Goal: Task Accomplishment & Management: Complete application form

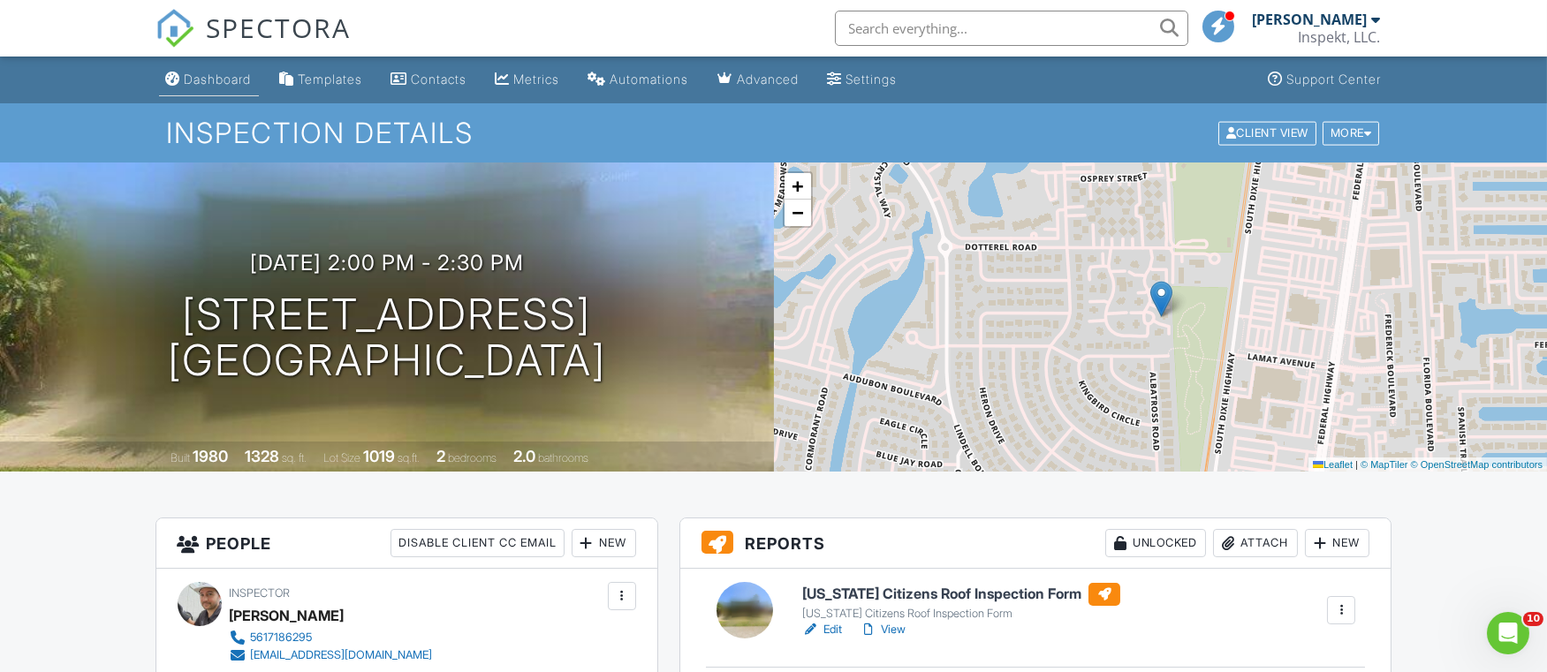
click at [225, 94] on link "Dashboard" at bounding box center [209, 80] width 100 height 33
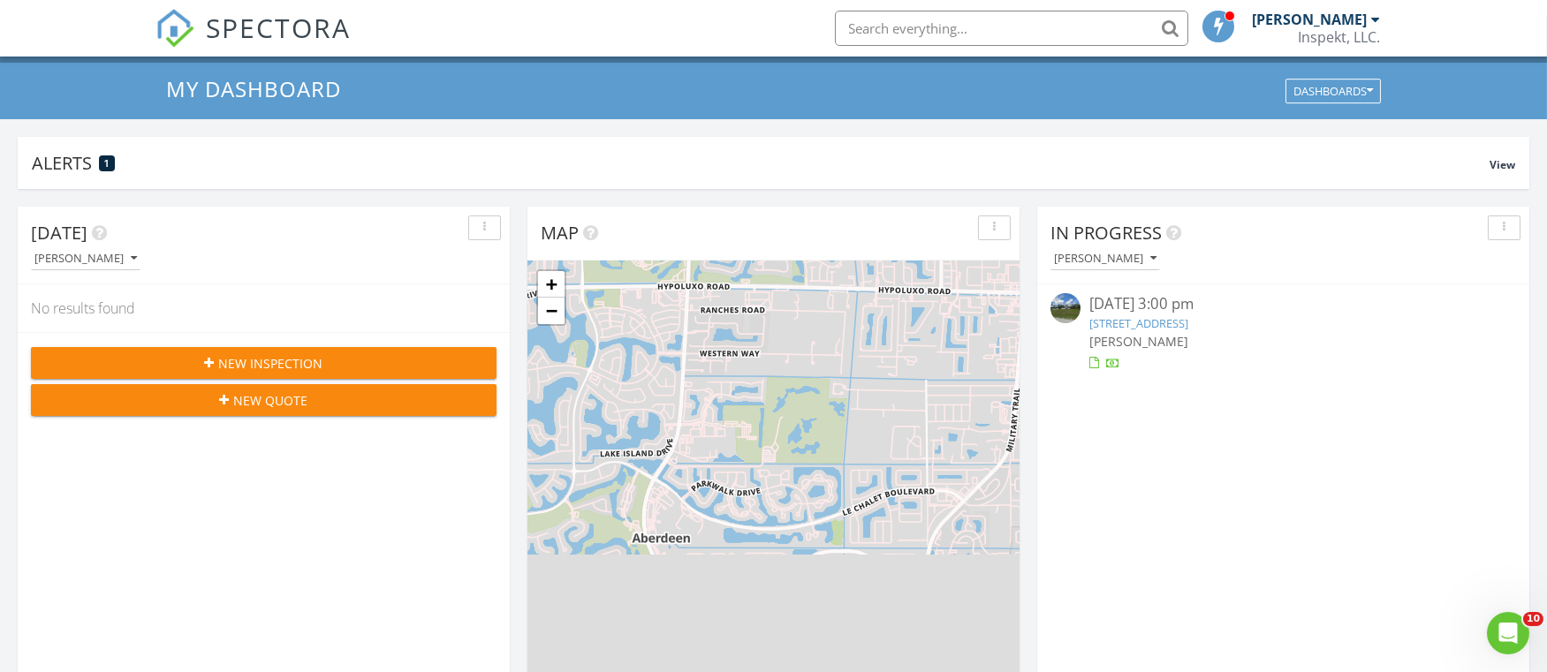
scroll to position [43, 0]
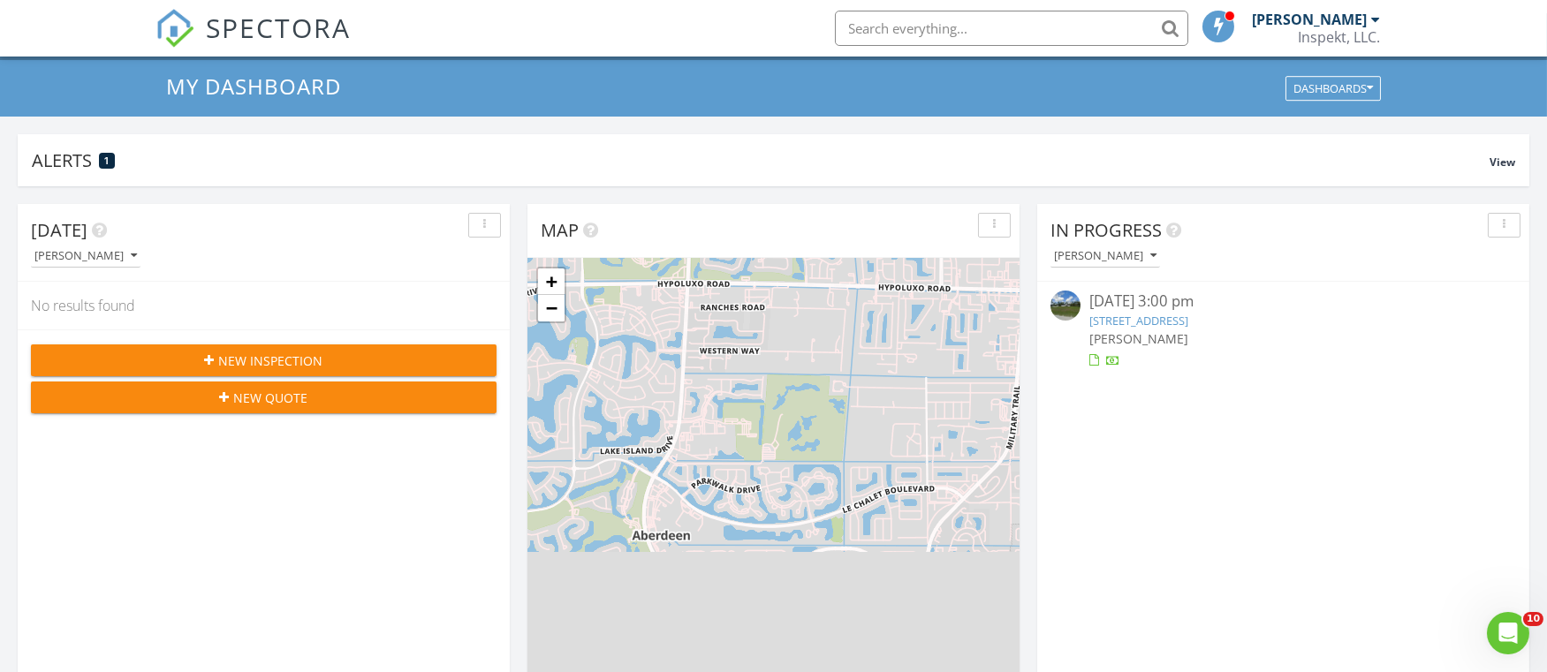
click at [289, 352] on span "New Inspection" at bounding box center [271, 361] width 104 height 19
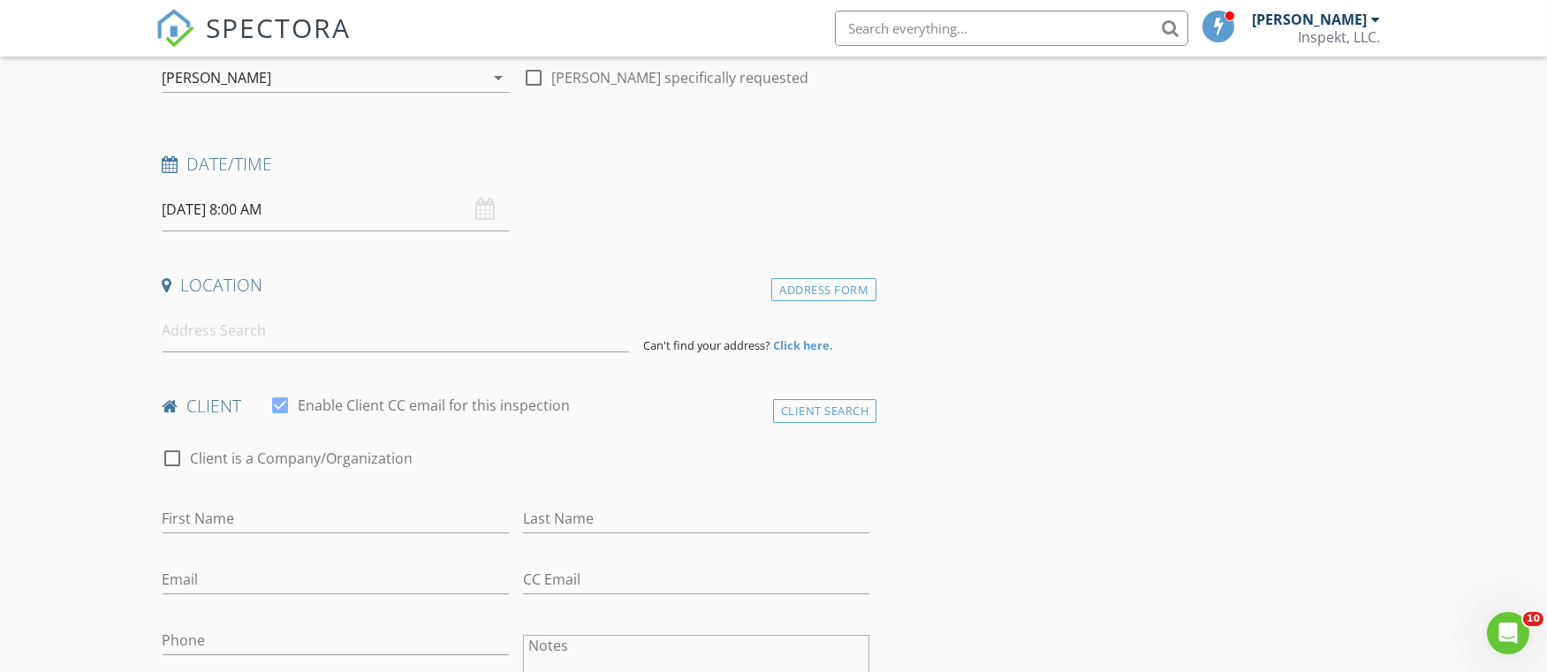
scroll to position [199, 0]
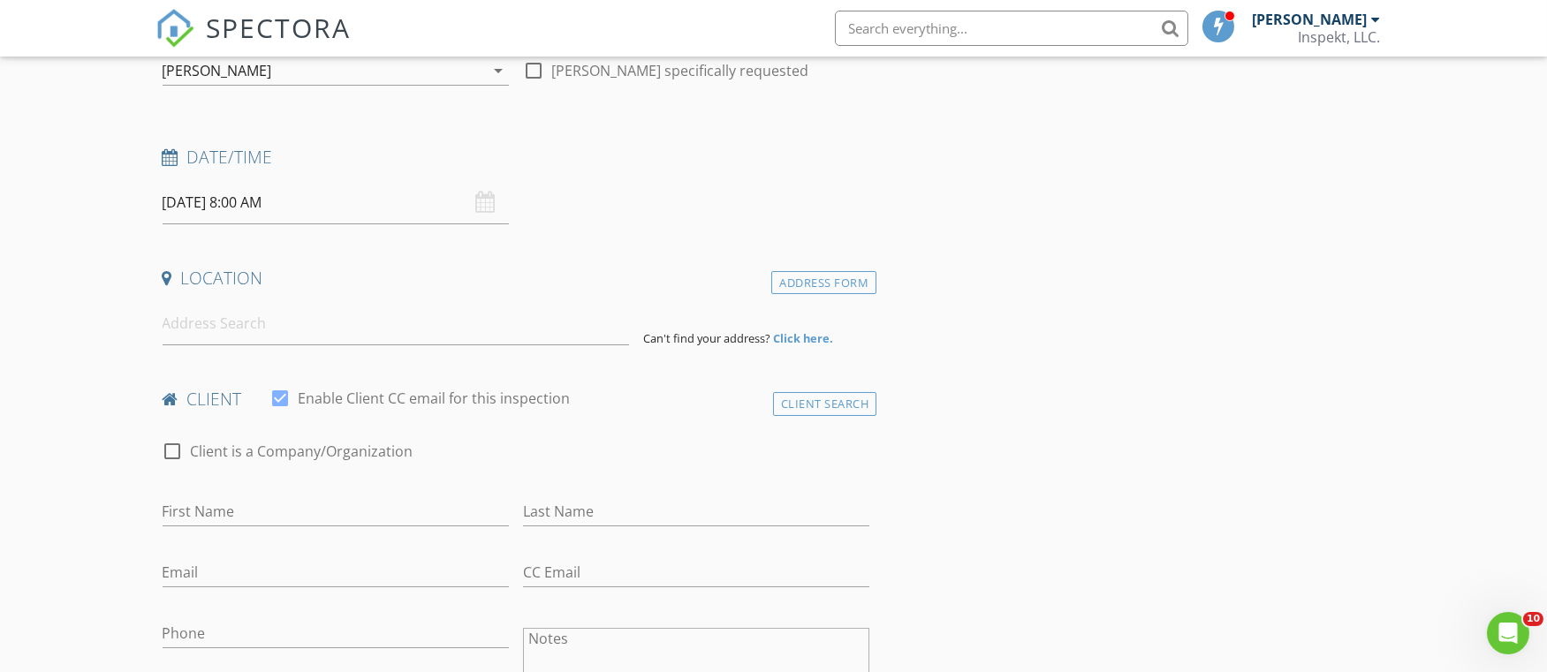
click at [169, 191] on input "08/29/2025 8:00 AM" at bounding box center [336, 202] width 346 height 43
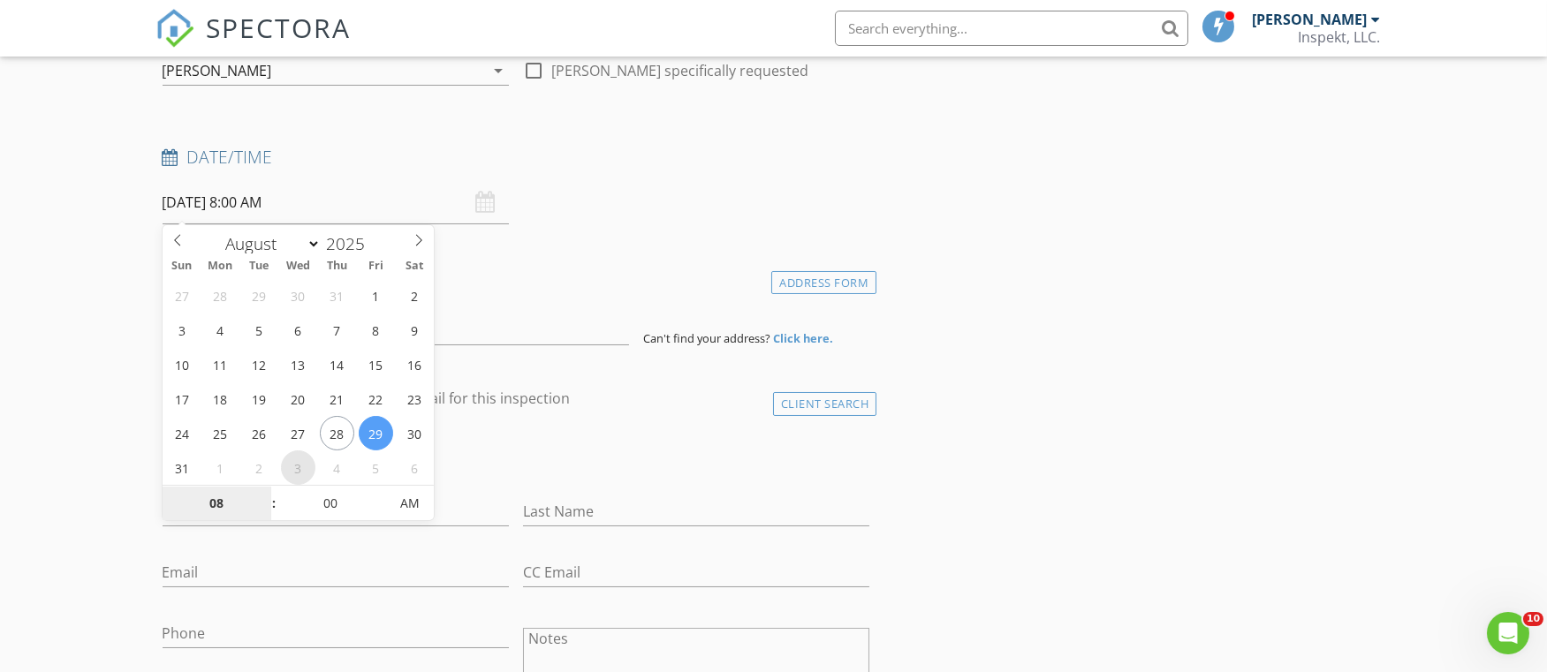
select select "8"
type input "09/03/2025 8:00 AM"
click at [257, 493] on input "08" at bounding box center [217, 504] width 109 height 35
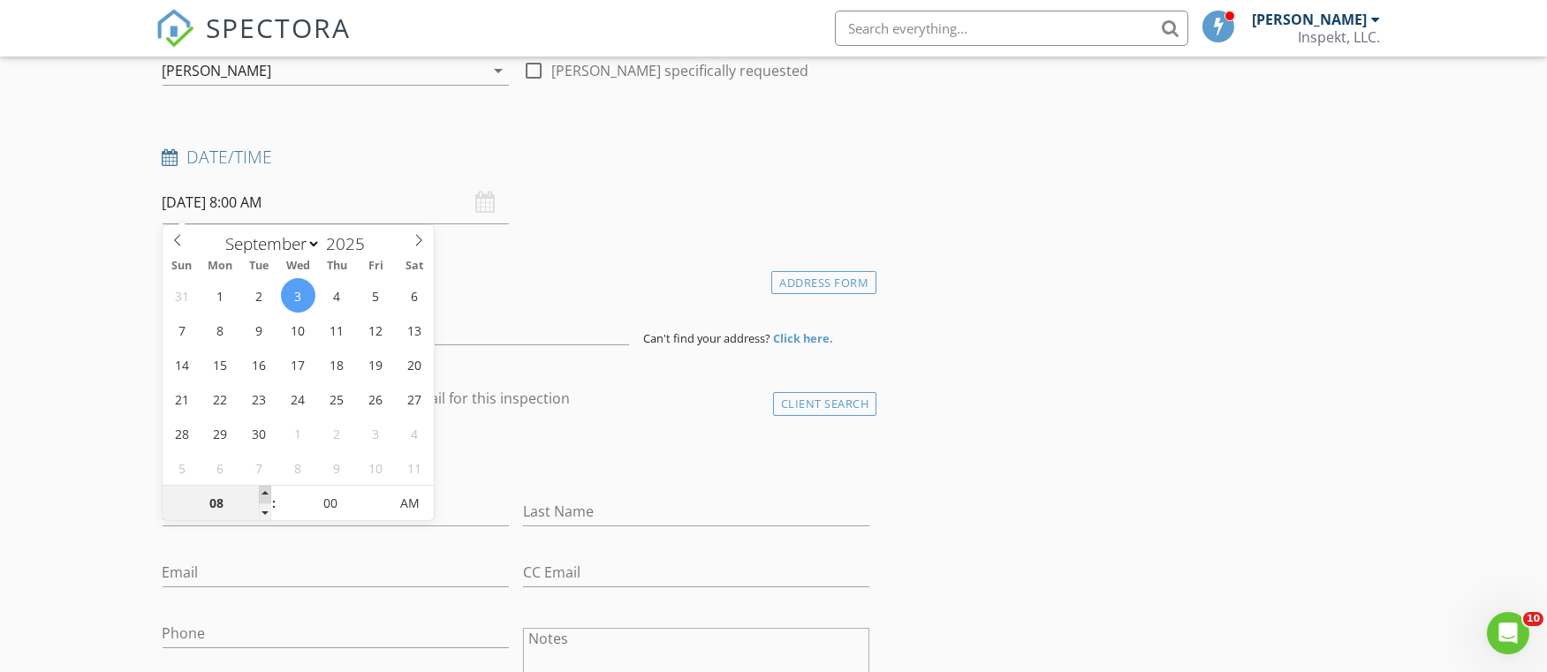
type input "09"
type input "09/03/2025 9:00 AM"
click at [264, 493] on span at bounding box center [265, 495] width 12 height 18
type input "10"
type input "09/03/2025 10:00 AM"
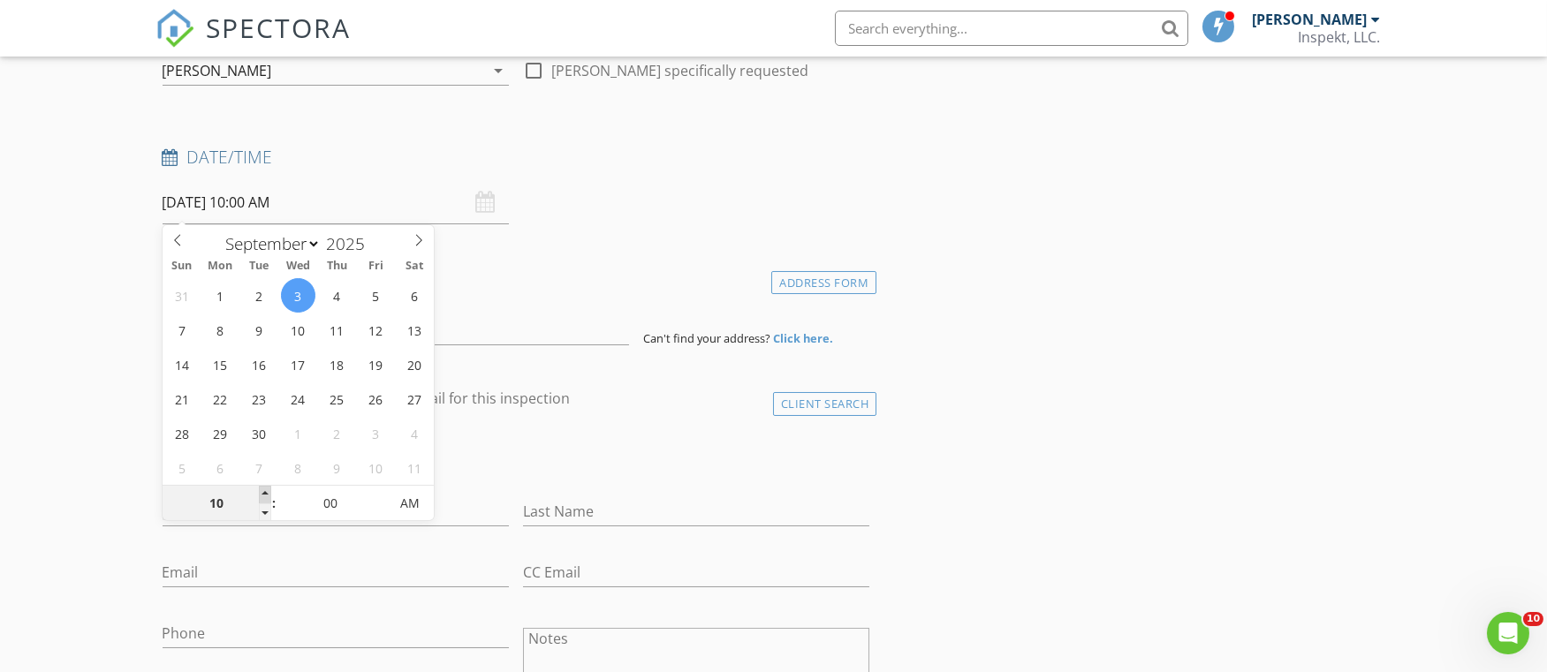
click at [264, 493] on span at bounding box center [265, 495] width 12 height 18
type input "11"
type input "09/03/2025 11:00 AM"
click at [264, 493] on span at bounding box center [265, 495] width 12 height 18
type input "12"
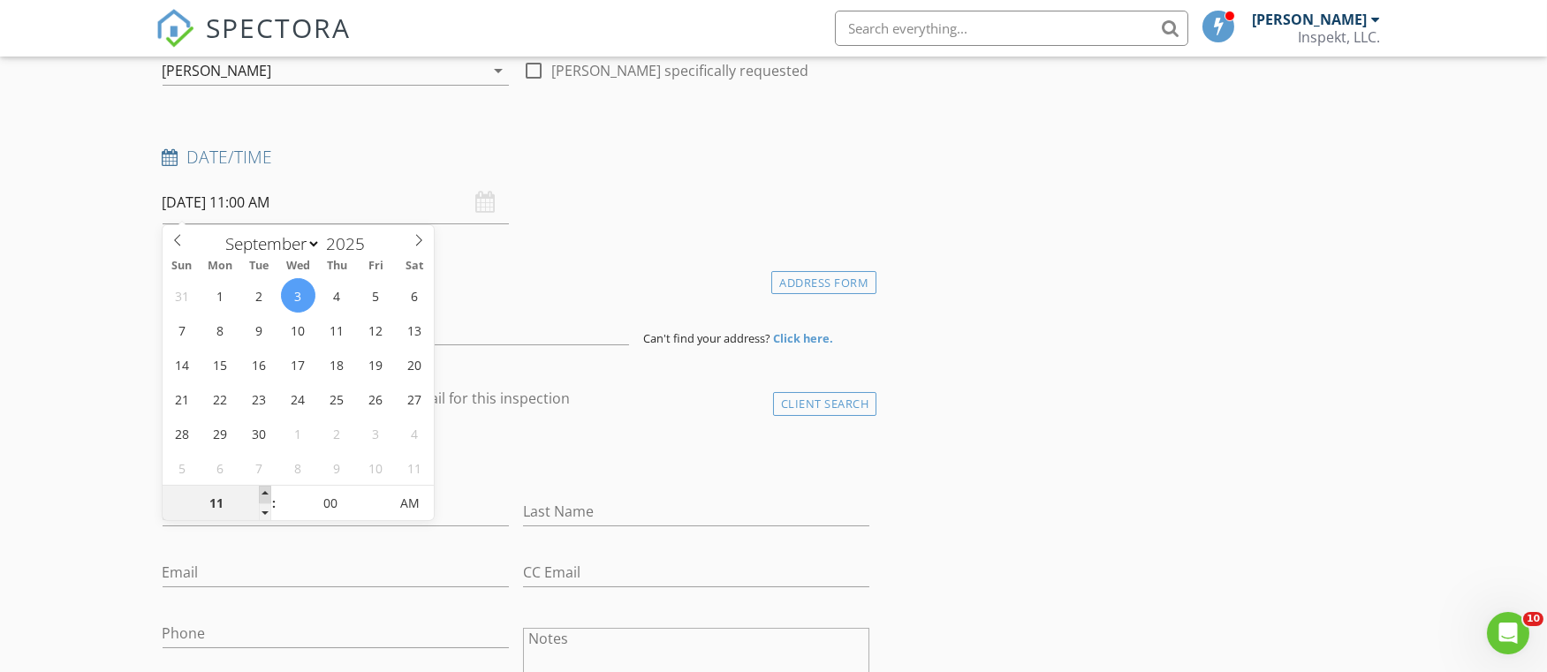
type input "09/03/2025 12:00 PM"
click at [264, 493] on span at bounding box center [265, 495] width 12 height 18
type input "01"
type input "09/03/2025 1:00 PM"
click at [264, 493] on span at bounding box center [265, 495] width 12 height 18
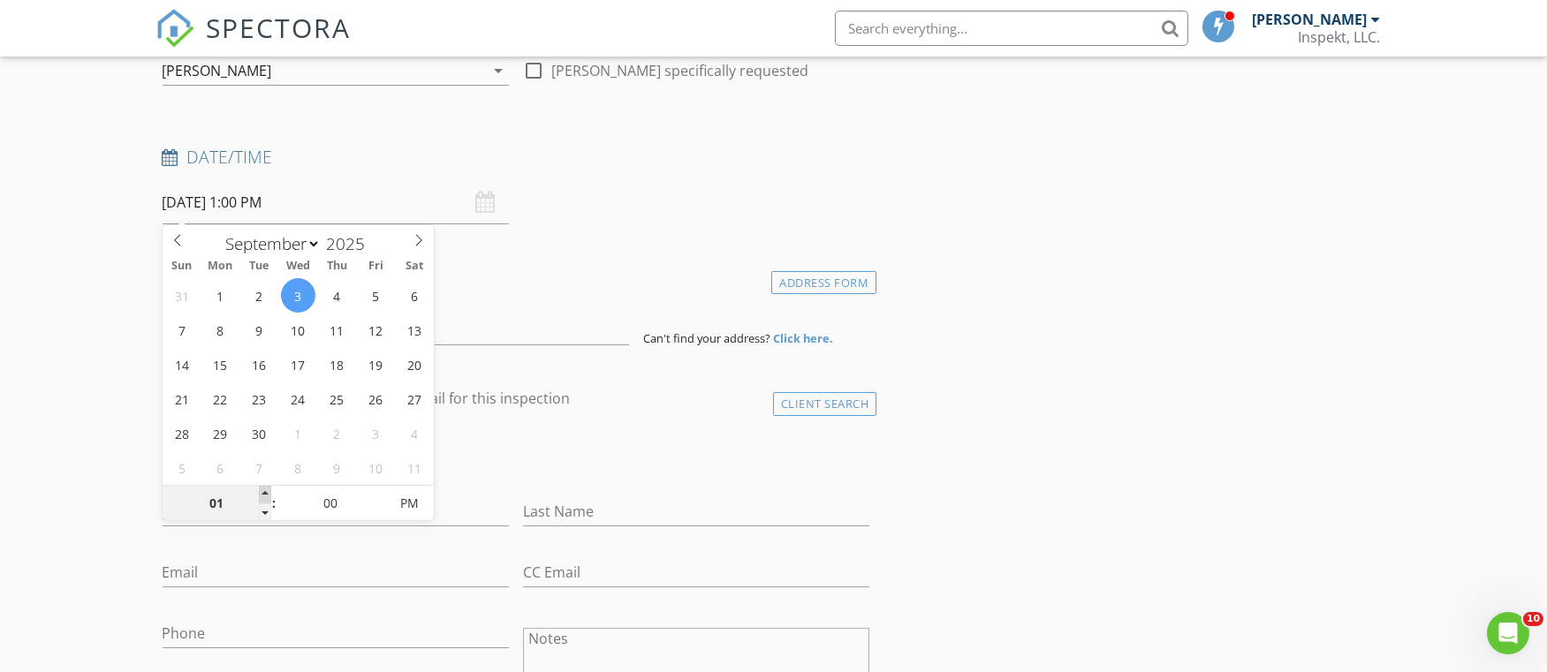
type input "02"
type input "09/03/2025 2:00 PM"
click at [264, 493] on span at bounding box center [265, 495] width 12 height 18
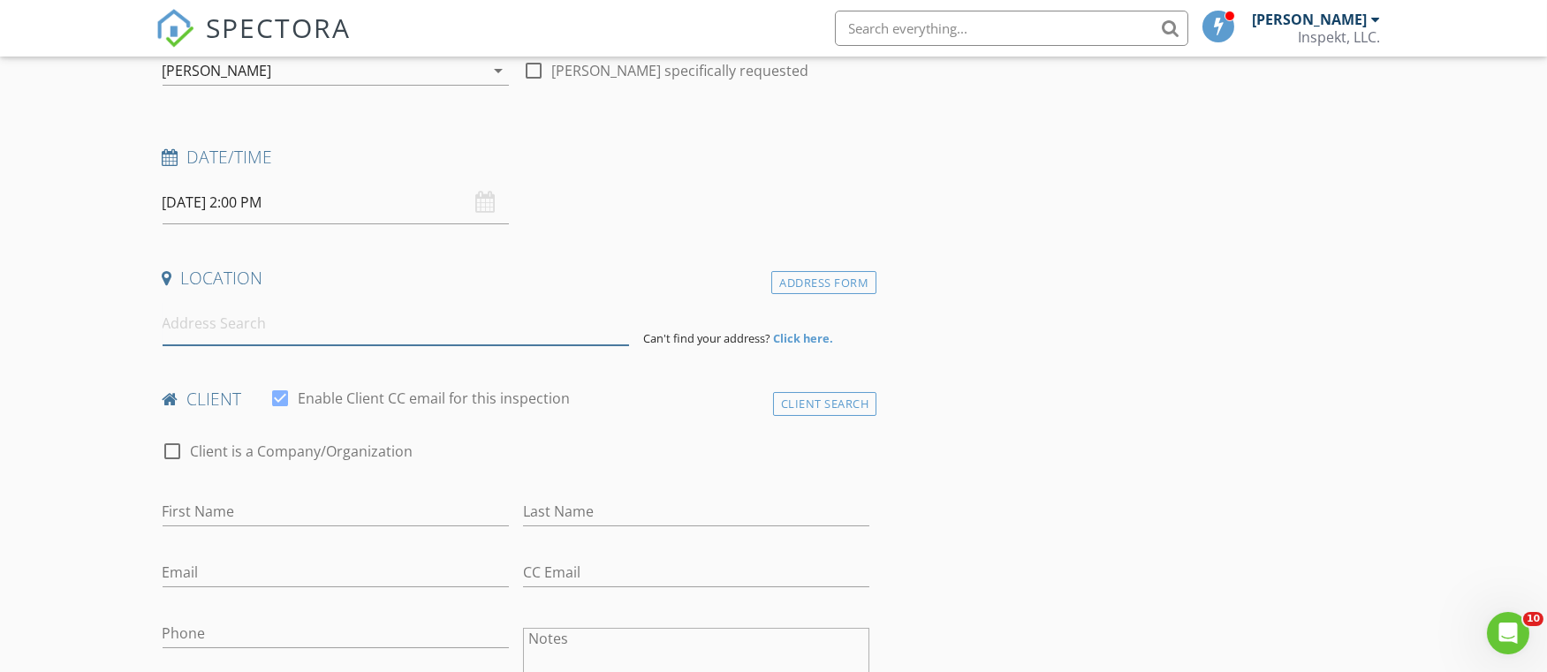
click at [268, 329] on input at bounding box center [396, 323] width 467 height 43
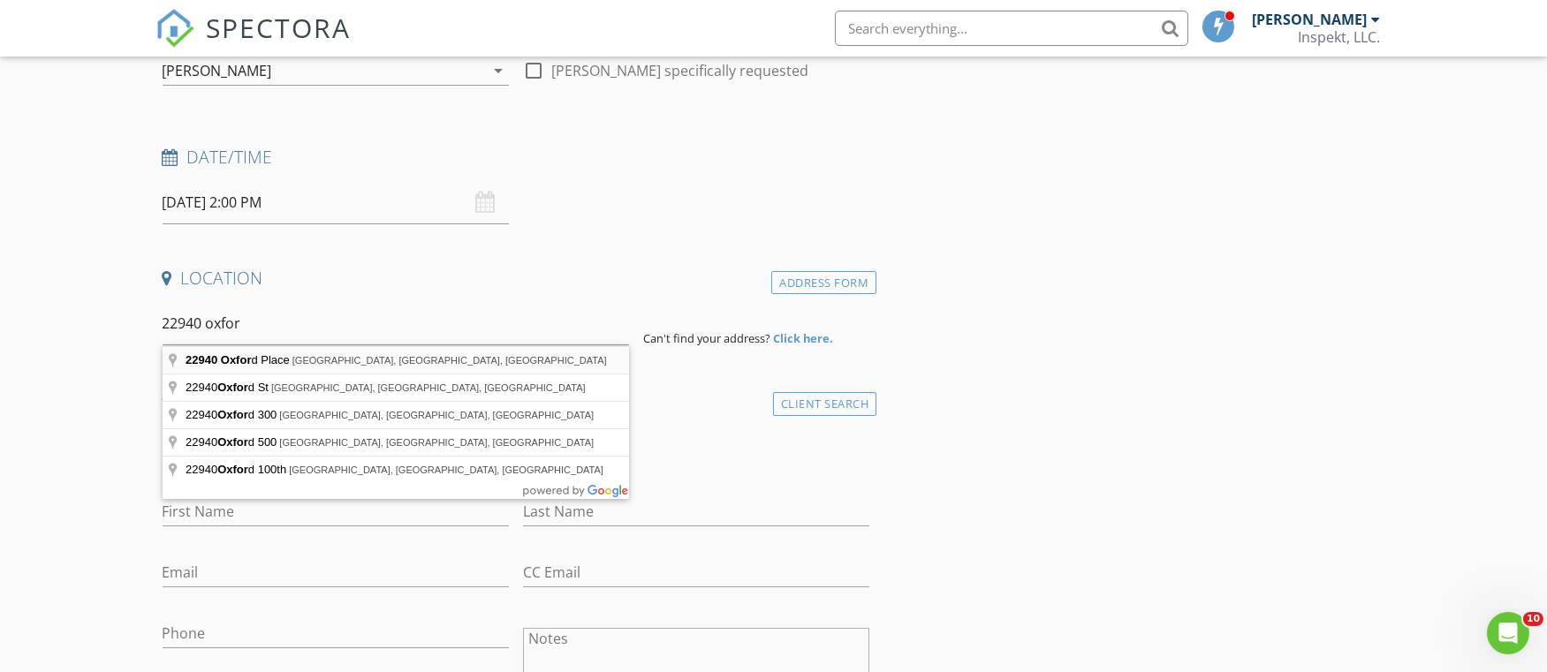
type input "22940 Oxford Place, Boca Raton, FL, USA"
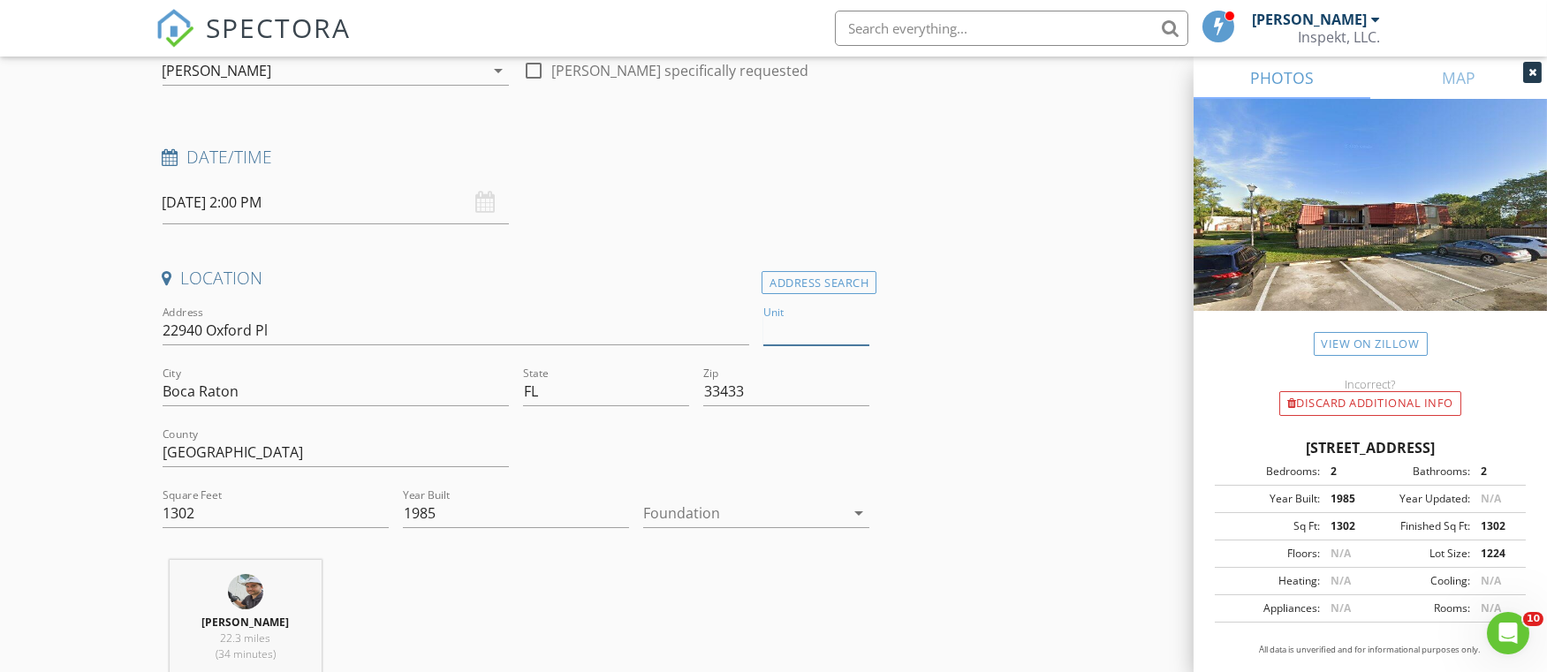
click at [797, 330] on input "Unit" at bounding box center [816, 330] width 106 height 29
type input "B"
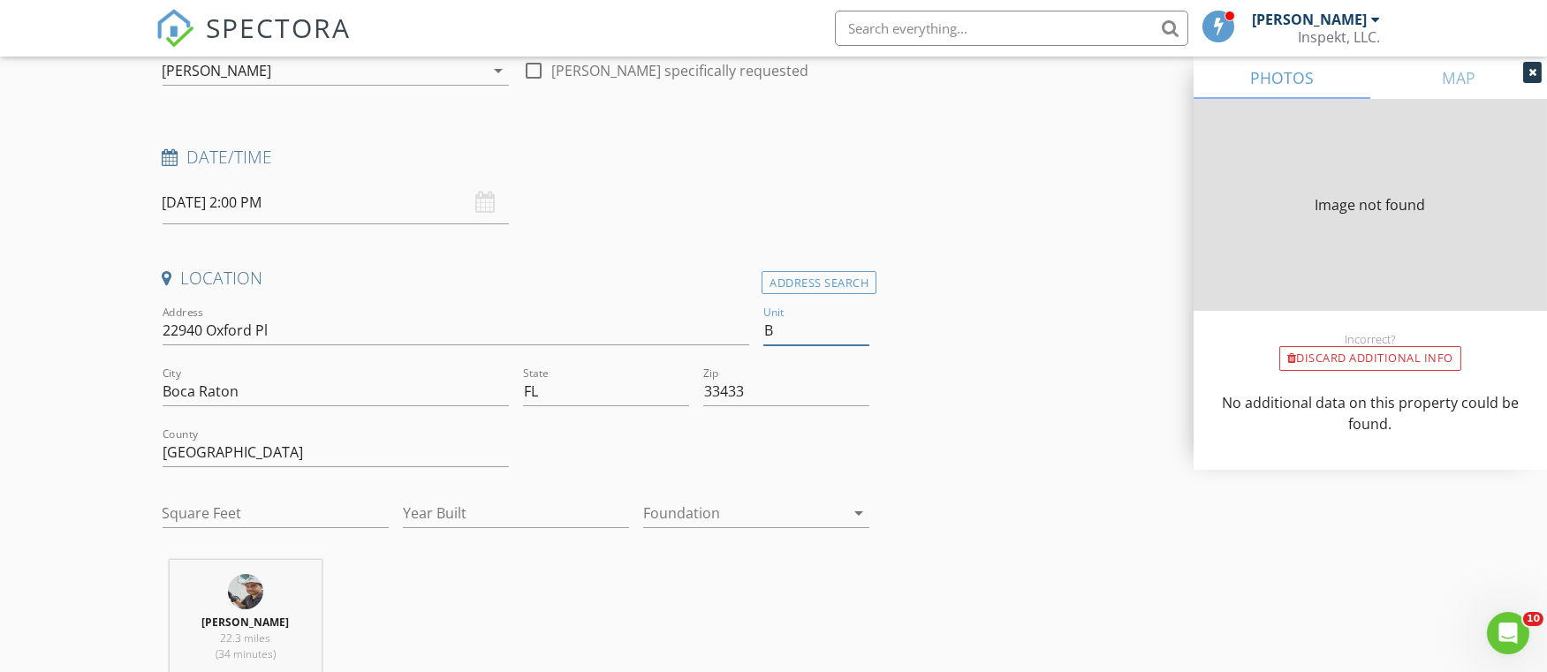
type input "1302"
type input "1985"
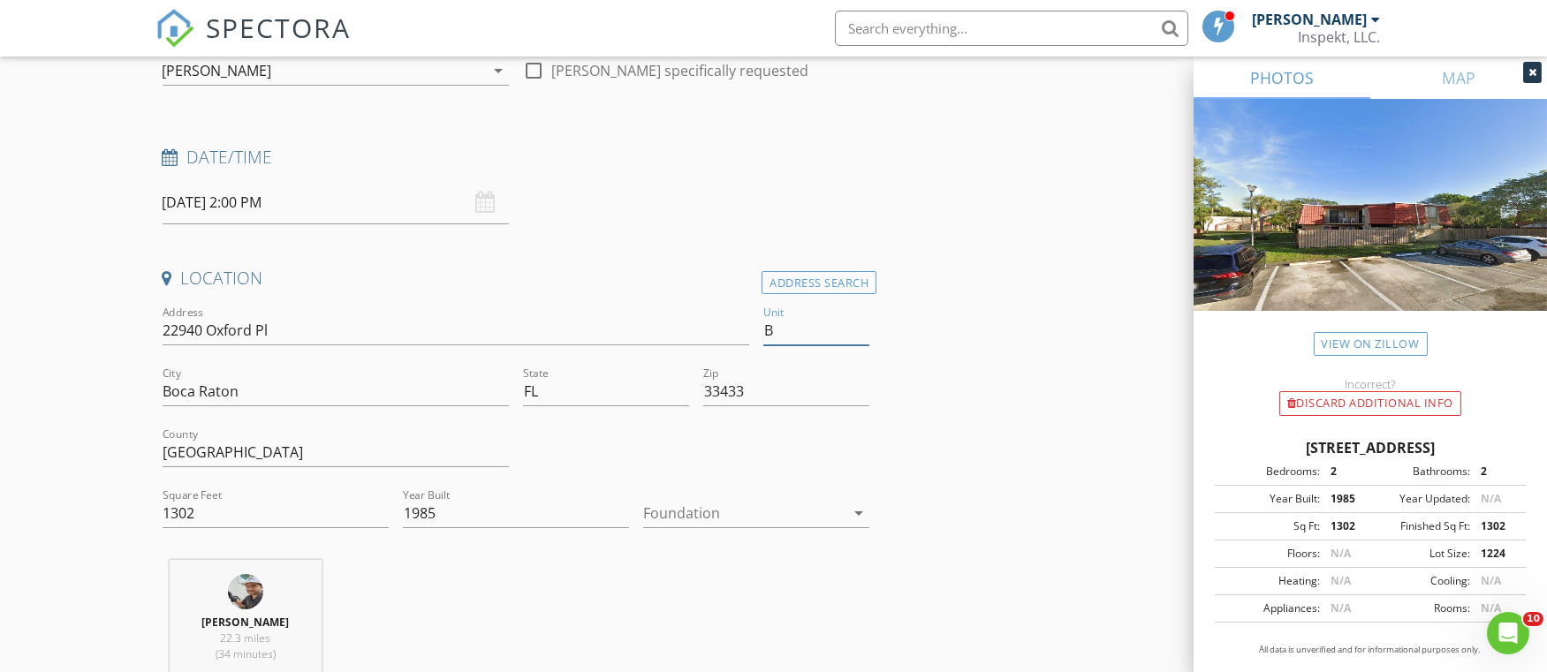
type input "B"
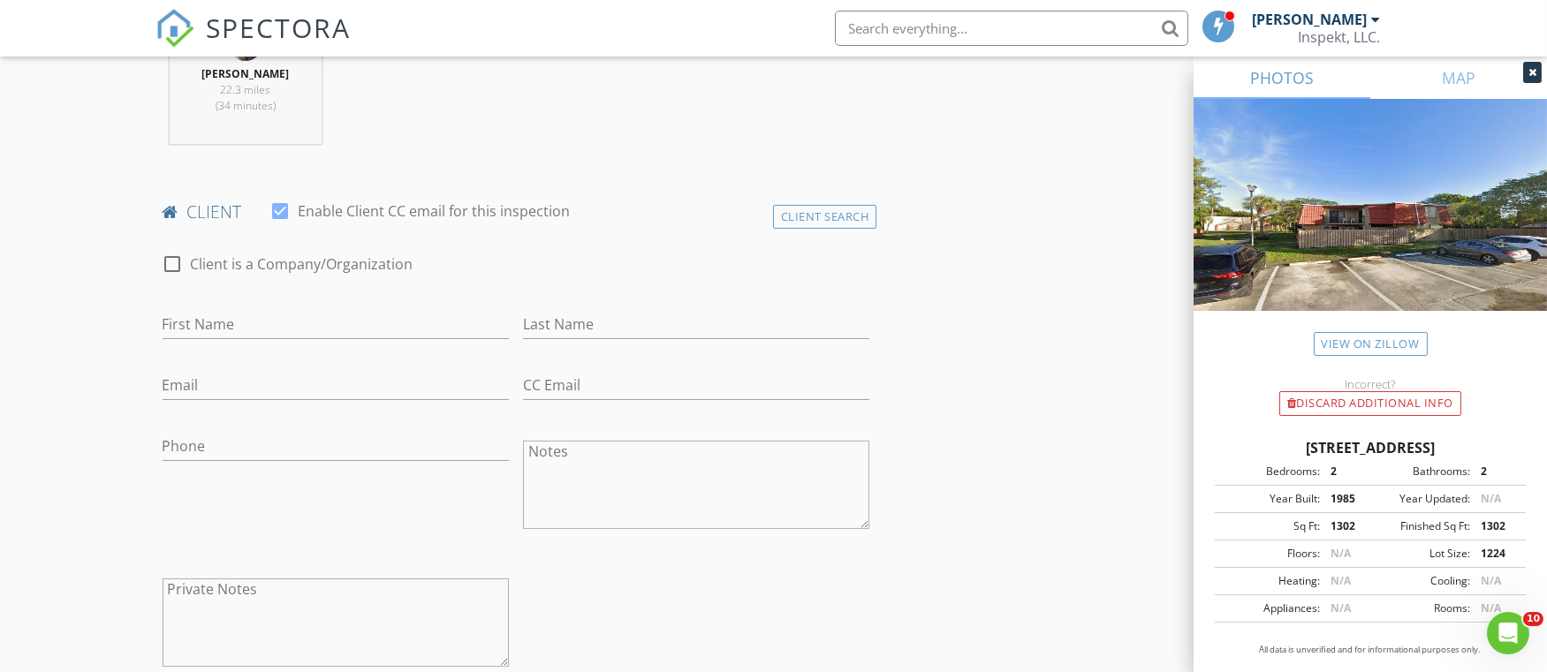
scroll to position [773, 0]
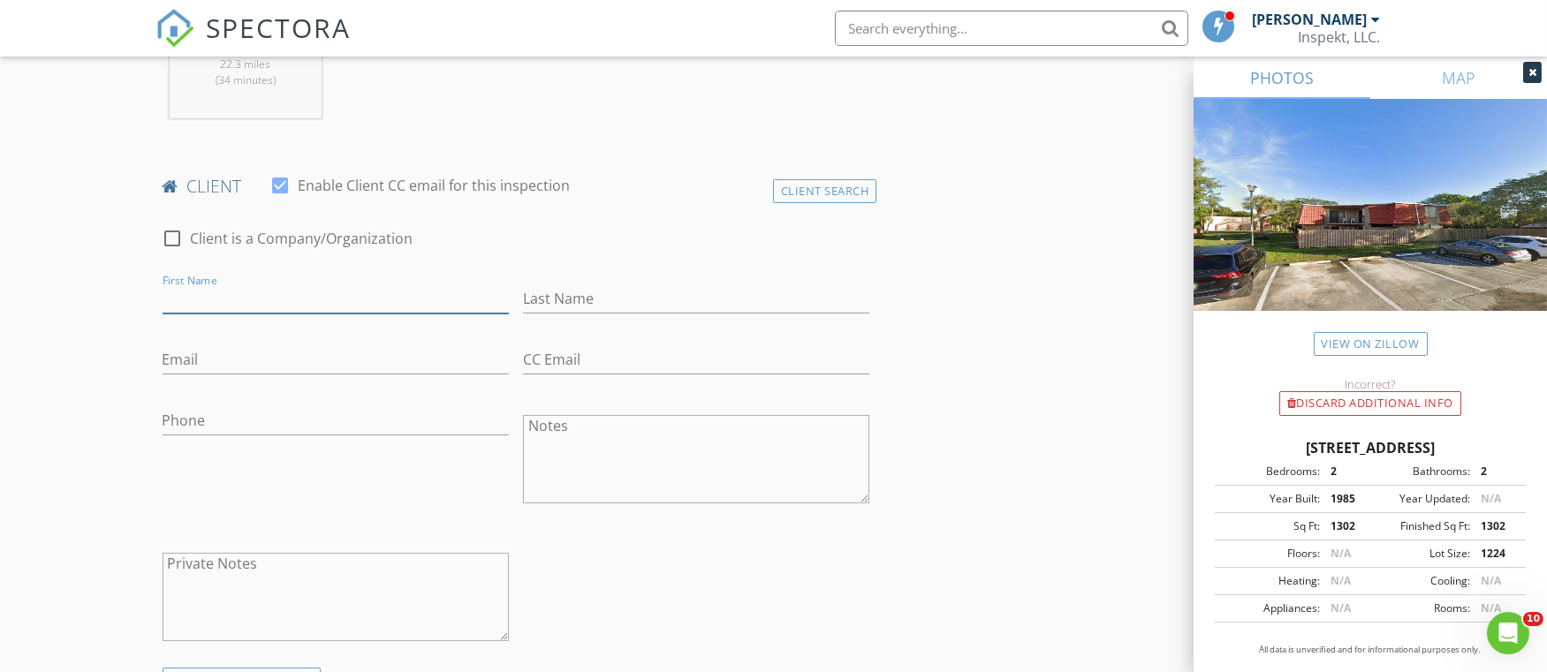
click at [332, 302] on input "First Name" at bounding box center [336, 299] width 346 height 29
type input "Jalil"
type input "Bedran"
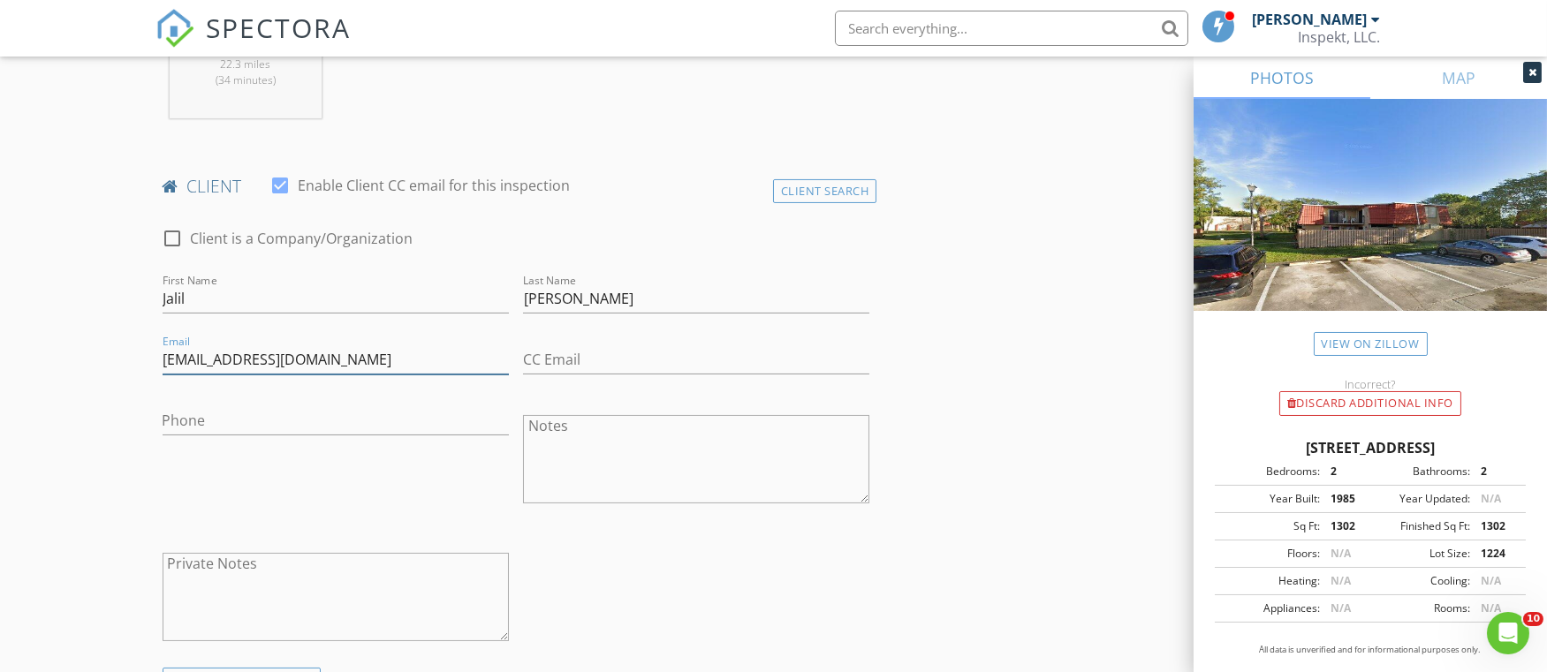
type input "BedranJalil91@gmail.com"
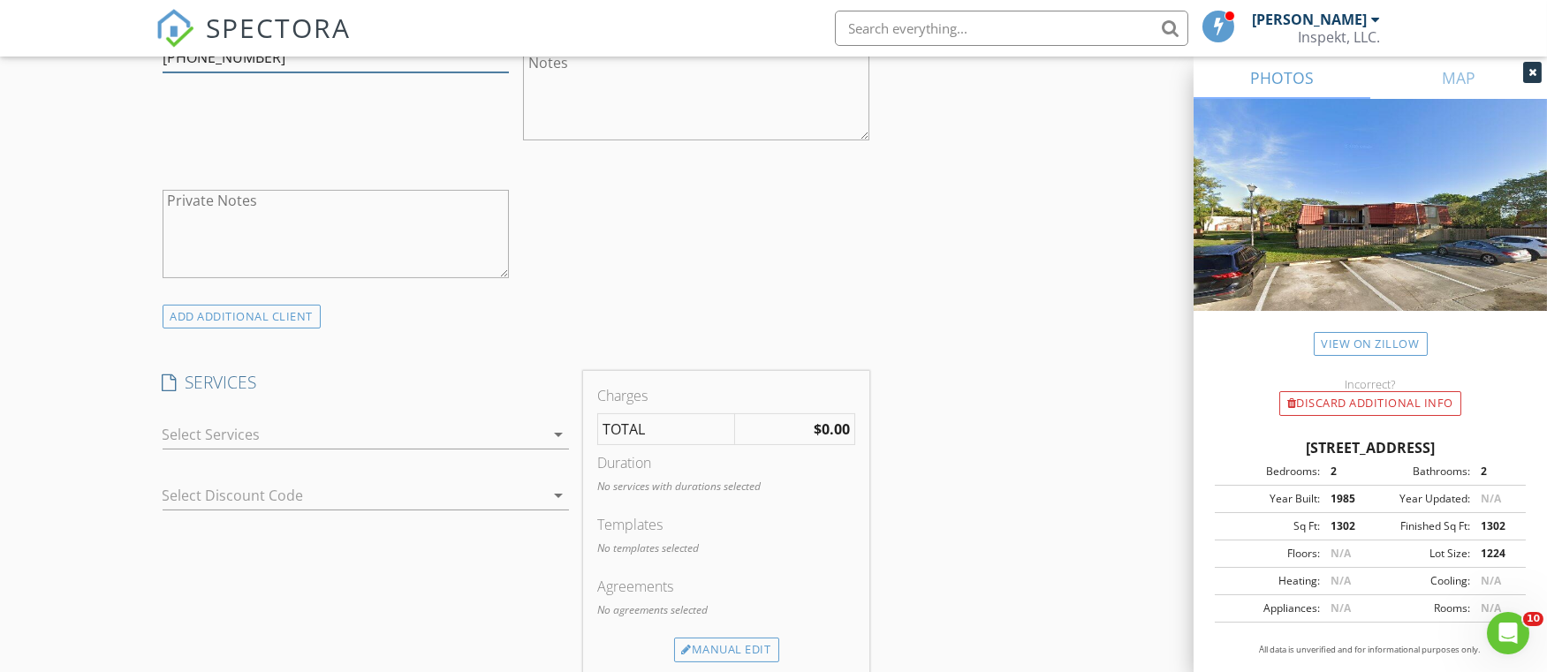
scroll to position [1138, 0]
type input "954-529-9665"
click at [428, 423] on div at bounding box center [354, 433] width 382 height 28
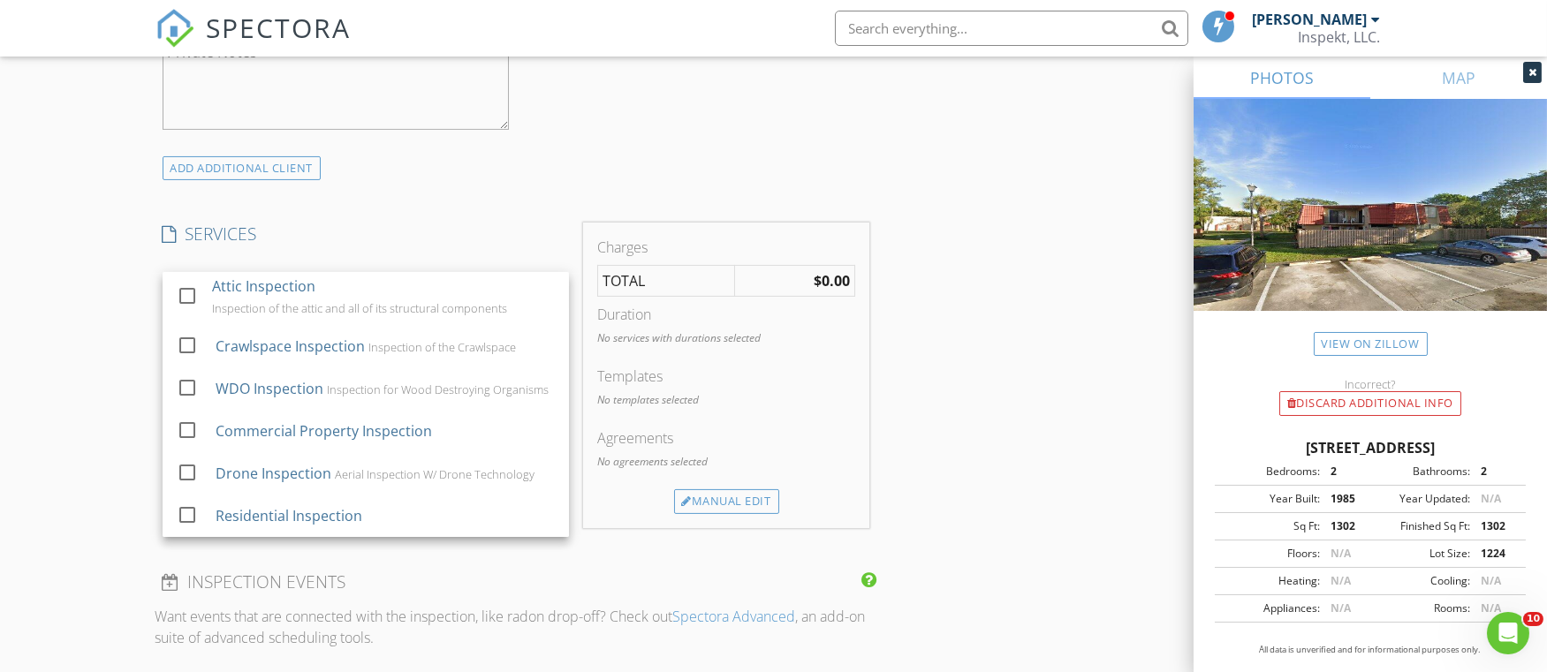
scroll to position [1288, 0]
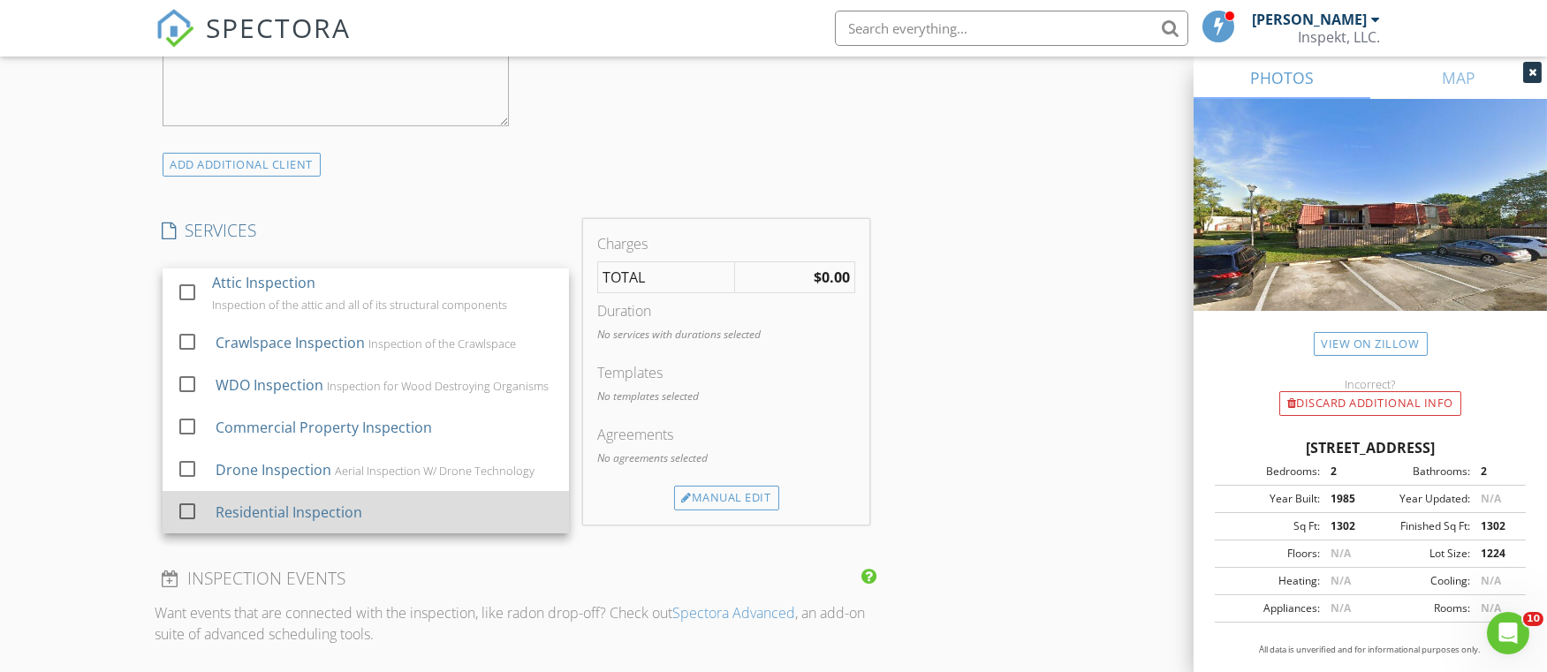
click at [338, 507] on div "Residential Inspection" at bounding box center [288, 512] width 147 height 21
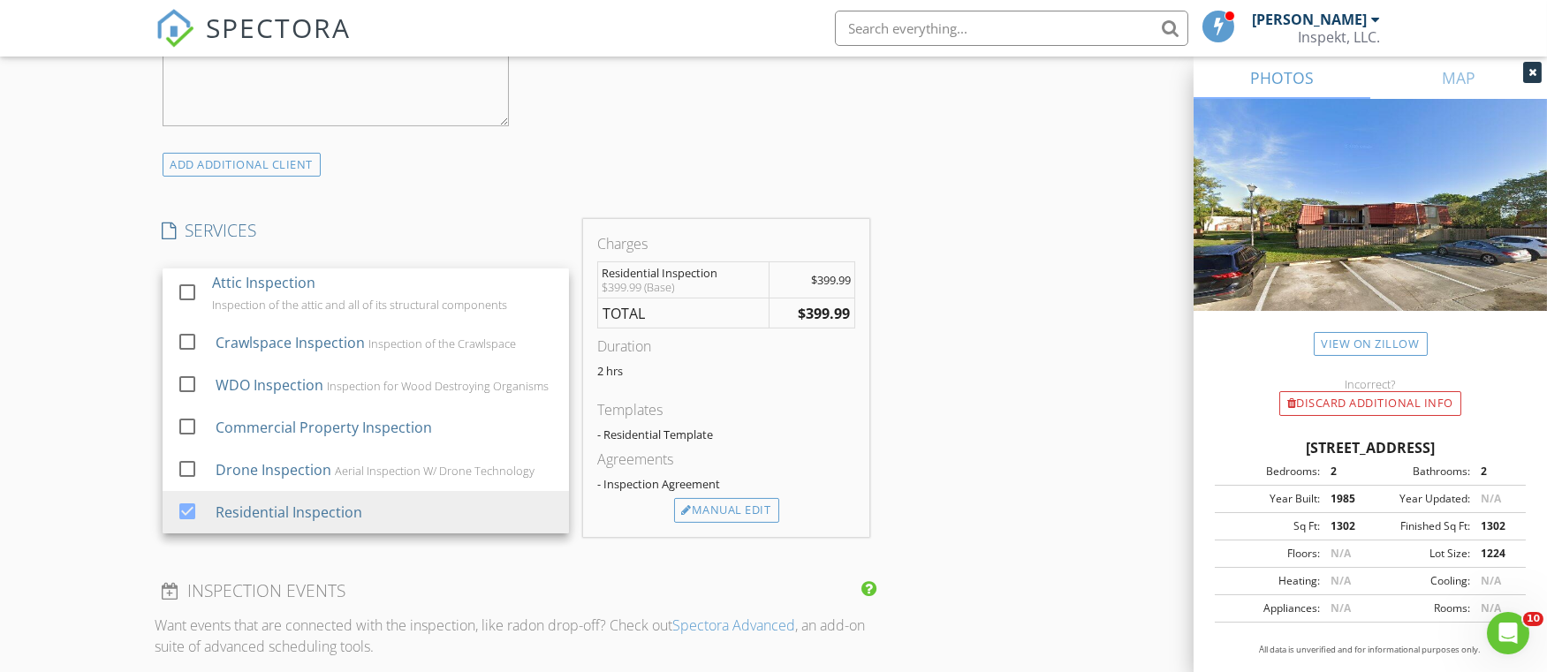
click at [793, 563] on div "INSPECTOR(S) check_box Benjamin Servidio PRIMARY Benjamin Servidio arrow_drop_d…" at bounding box center [517, 320] width 722 height 2806
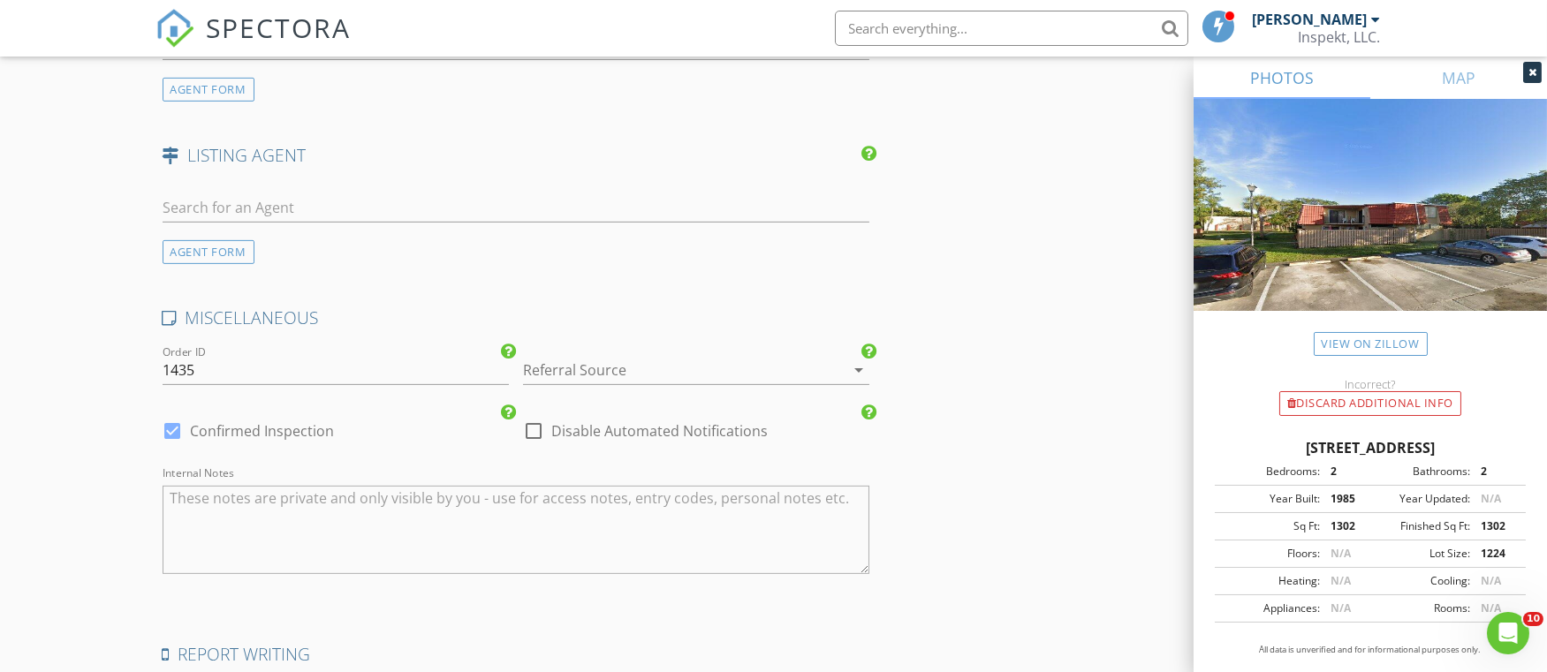
scroll to position [2482, 0]
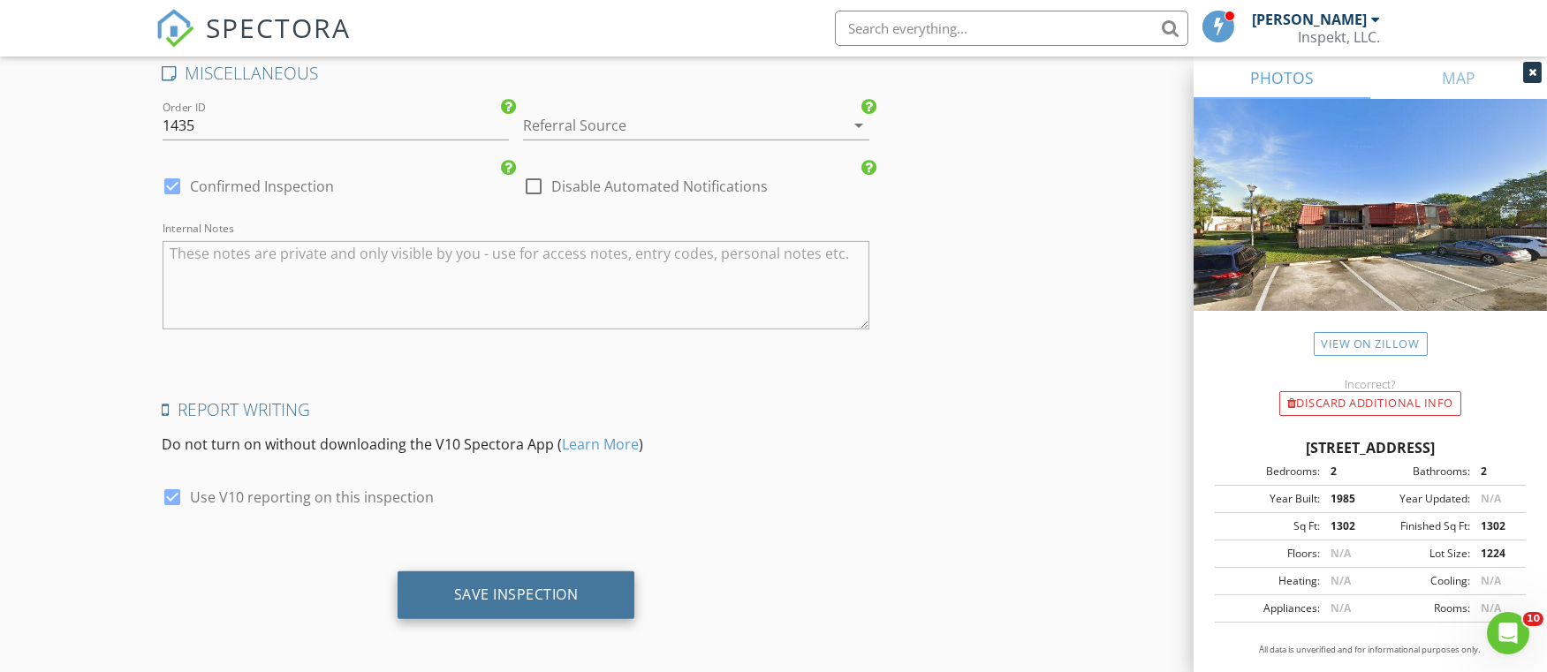
click at [581, 589] on div "Save Inspection" at bounding box center [517, 596] width 238 height 48
